Goal: Use online tool/utility: Utilize a website feature to perform a specific function

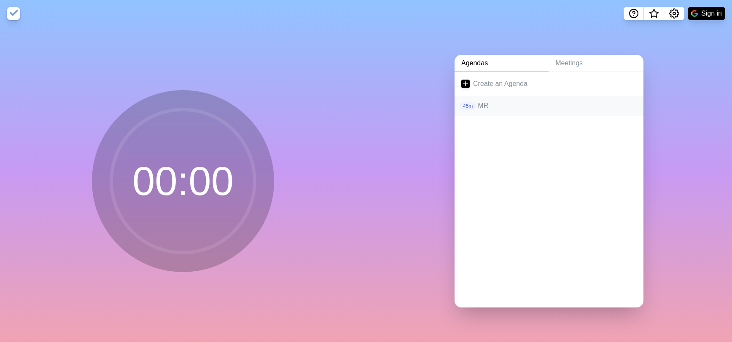
click at [492, 104] on p "MR" at bounding box center [557, 106] width 159 height 10
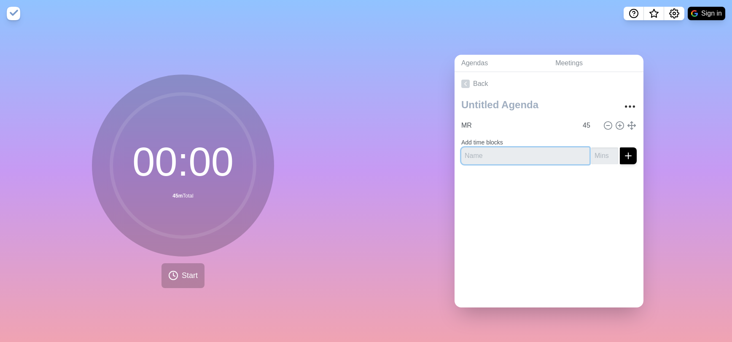
click at [487, 152] on input "text" at bounding box center [525, 156] width 128 height 17
type input "Brainstroming"
click at [591, 152] on input "number" at bounding box center [604, 156] width 27 height 17
type input "15"
click at [625, 155] on button "submit" at bounding box center [628, 156] width 17 height 17
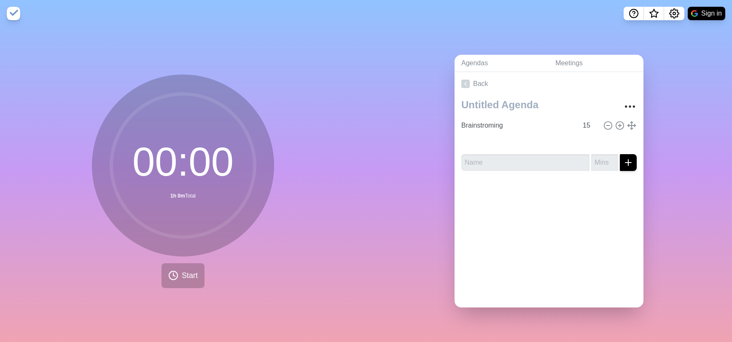
type input "MR"
type input "45"
type input "Brainstroming"
type input "15"
click at [497, 138] on input "MR" at bounding box center [518, 142] width 120 height 17
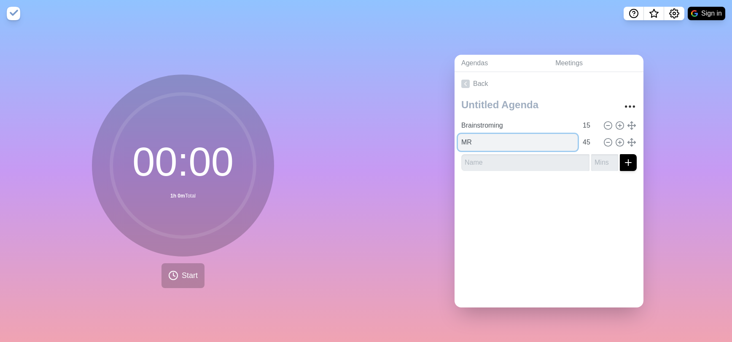
click at [497, 138] on input "MR" at bounding box center [518, 142] width 120 height 17
click at [502, 139] on input "MR" at bounding box center [518, 142] width 120 height 17
click at [513, 141] on input "MR" at bounding box center [518, 142] width 120 height 17
paste input "Assess"
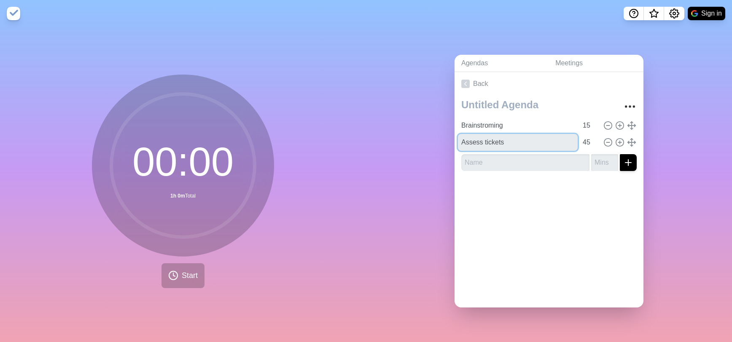
type input "Assess tickets"
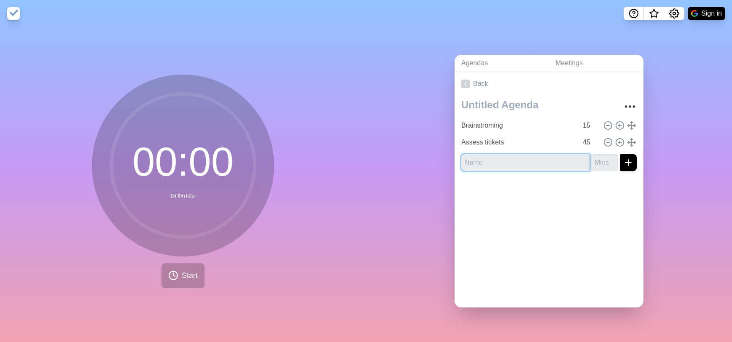
click at [522, 162] on input "text" at bounding box center [525, 162] width 128 height 17
click at [582, 142] on input "45" at bounding box center [589, 142] width 20 height 17
type input "4"
type input "20"
click at [555, 159] on input "text" at bounding box center [525, 162] width 128 height 17
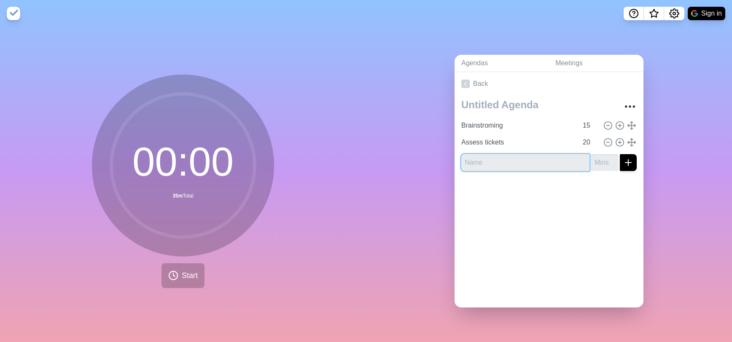
click at [521, 160] on input "text" at bounding box center [525, 162] width 128 height 17
paste input "Sort by urgency and priority"
type input "Sort by urgency and priority"
click at [595, 157] on input "number" at bounding box center [604, 162] width 27 height 17
type input "5"
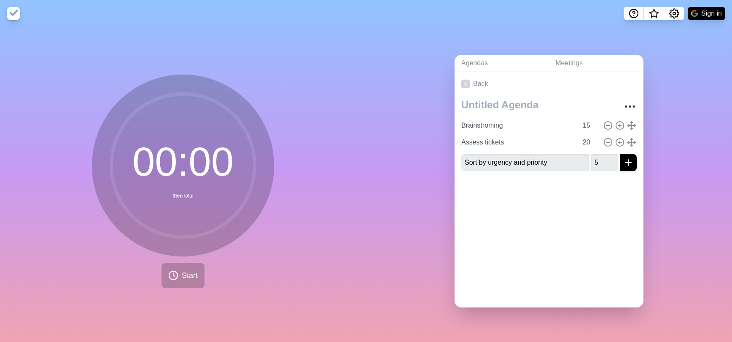
click at [590, 203] on div at bounding box center [549, 195] width 189 height 34
click at [572, 166] on input "Sort by urgency and priority" at bounding box center [525, 162] width 128 height 17
click at [620, 154] on button "submit" at bounding box center [628, 162] width 17 height 17
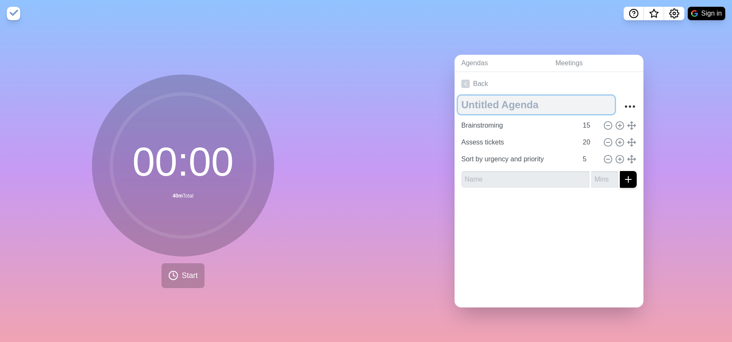
click at [508, 102] on textarea at bounding box center [536, 105] width 157 height 19
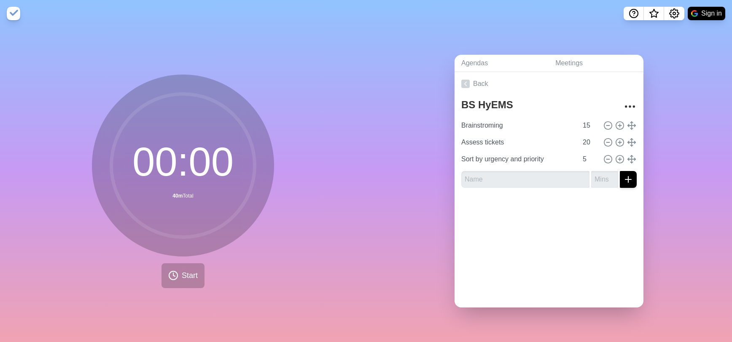
click at [599, 320] on div "Agendas Meetings Back BS HyEMS Brainstroming 15 Assess tickets 20 Sort by urgen…" at bounding box center [549, 184] width 366 height 315
click at [190, 270] on span "Start" at bounding box center [190, 275] width 16 height 11
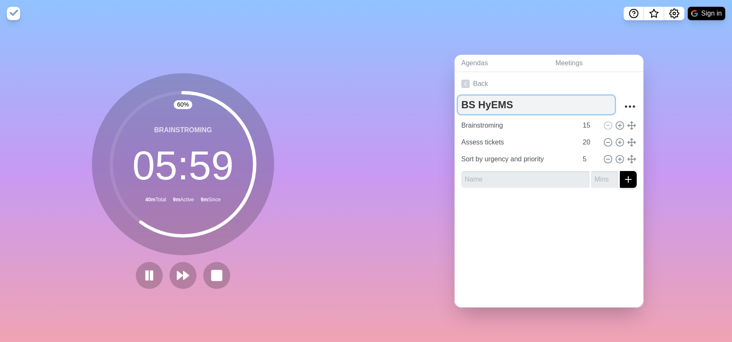
click at [470, 102] on textarea "BS HyEMS" at bounding box center [536, 105] width 157 height 19
type textarea "Brainstroming HEMS"
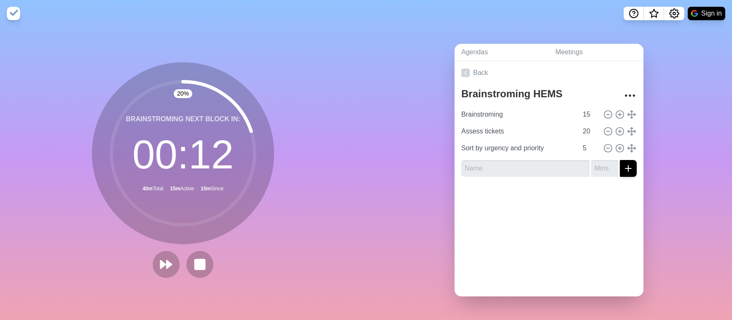
click at [306, 57] on div "20 % Brainstroming Next block in: 00 : 12 40m Total 15m Active 15m Since Break" at bounding box center [183, 173] width 366 height 293
click at [295, 61] on div "40 % Brainstroming Next block in: 00 : 09 40m Total 15m Active 15m Since Break" at bounding box center [183, 173] width 366 height 293
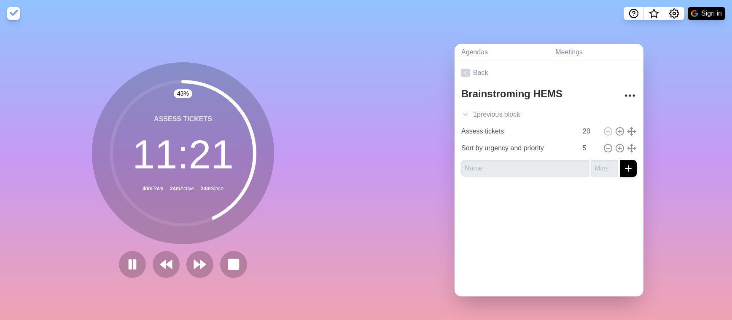
click at [406, 87] on div "Agendas Meetings Back Brainstroming HEMS 1 previous block Brainstroming 15 Asse…" at bounding box center [549, 173] width 366 height 293
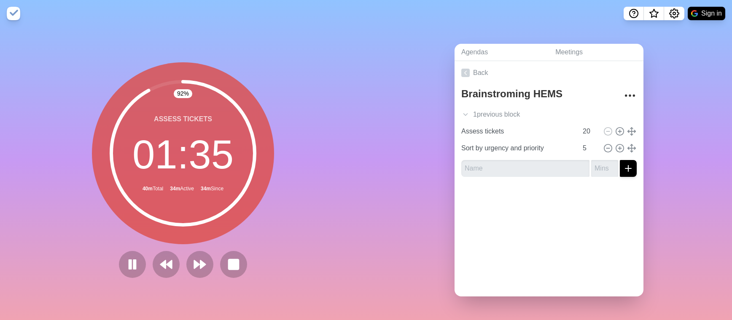
click at [401, 75] on div "Agendas Meetings Back Brainstroming HEMS 1 previous block Brainstroming 15 Asse…" at bounding box center [549, 173] width 366 height 293
click at [234, 259] on rect at bounding box center [233, 264] width 11 height 11
